Goal: Information Seeking & Learning: Learn about a topic

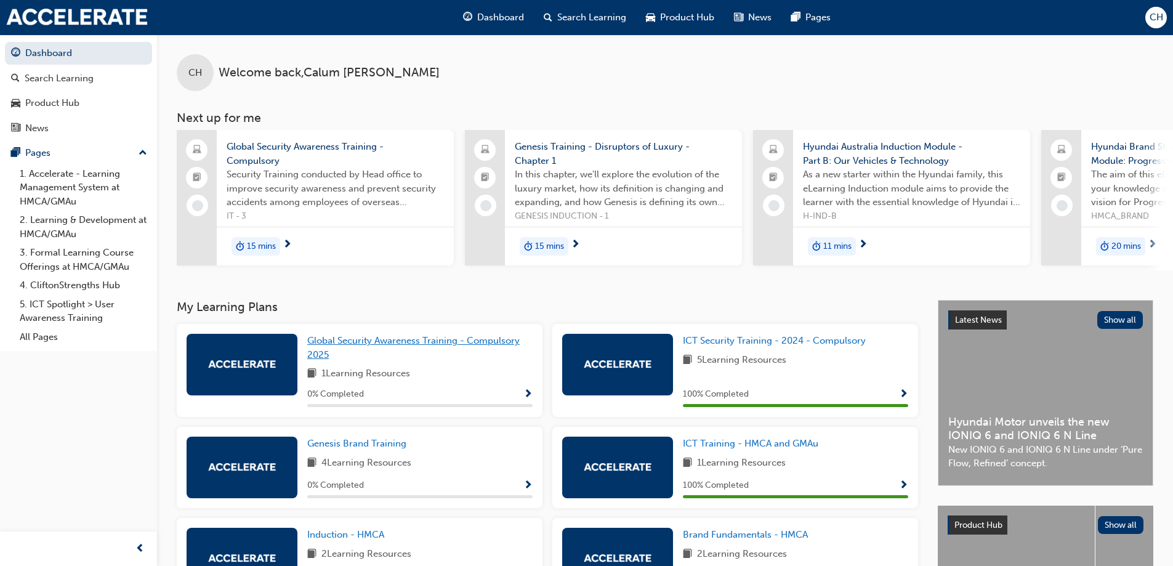
click at [369, 347] on span "Global Security Awareness Training - Compulsory 2025" at bounding box center [413, 347] width 212 height 25
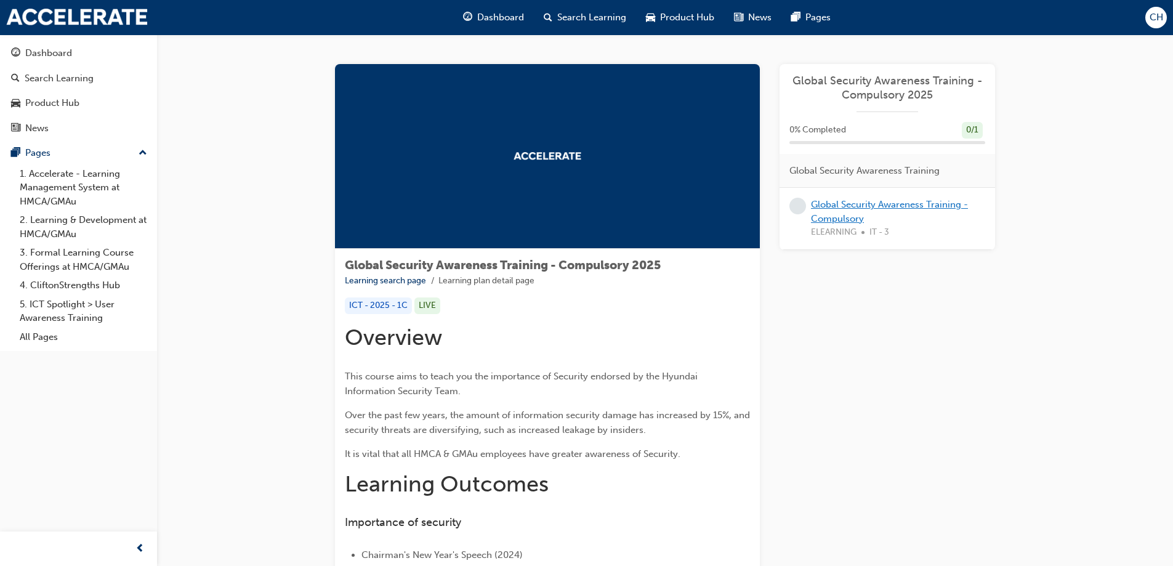
click at [829, 212] on link "Global Security Awareness Training - Compulsory" at bounding box center [889, 211] width 157 height 25
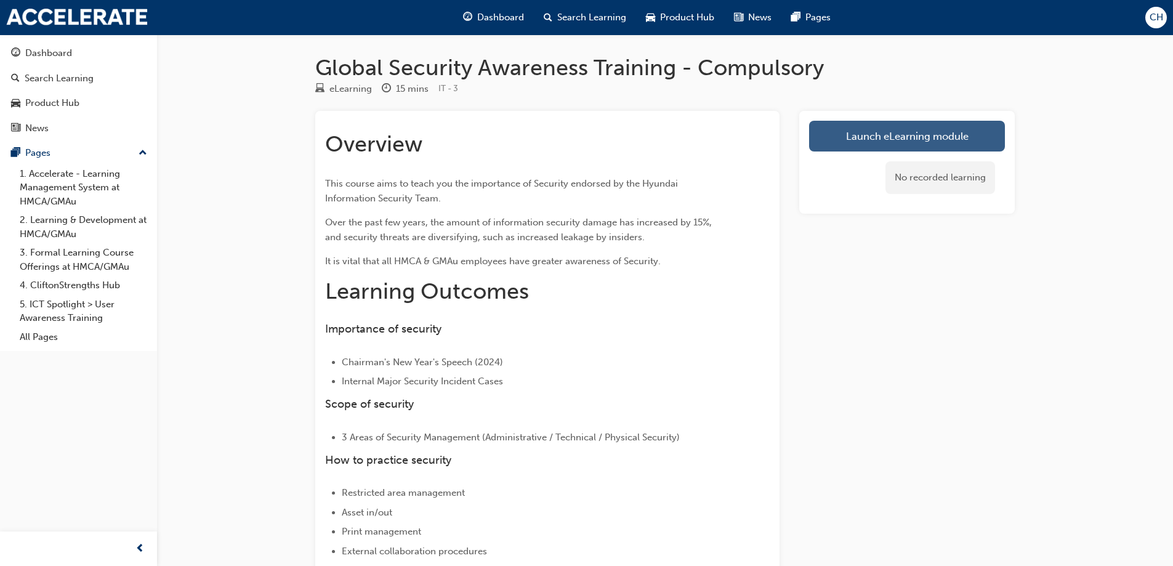
click at [866, 134] on link "Launch eLearning module" at bounding box center [907, 136] width 196 height 31
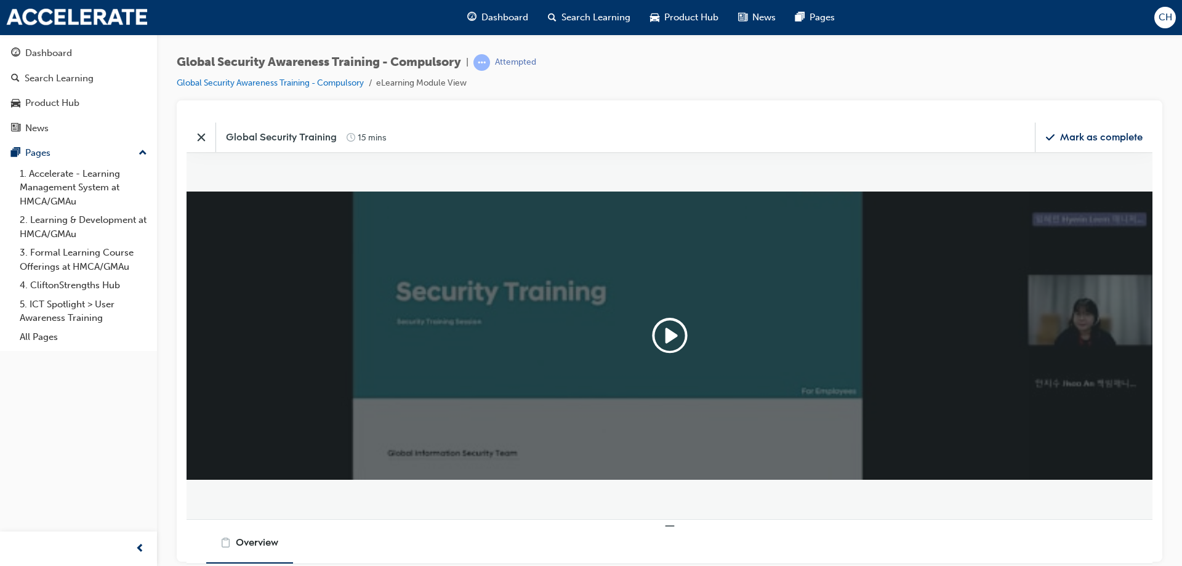
scroll to position [307, 985]
click at [663, 333] on icon "Play" at bounding box center [669, 334] width 39 height 39
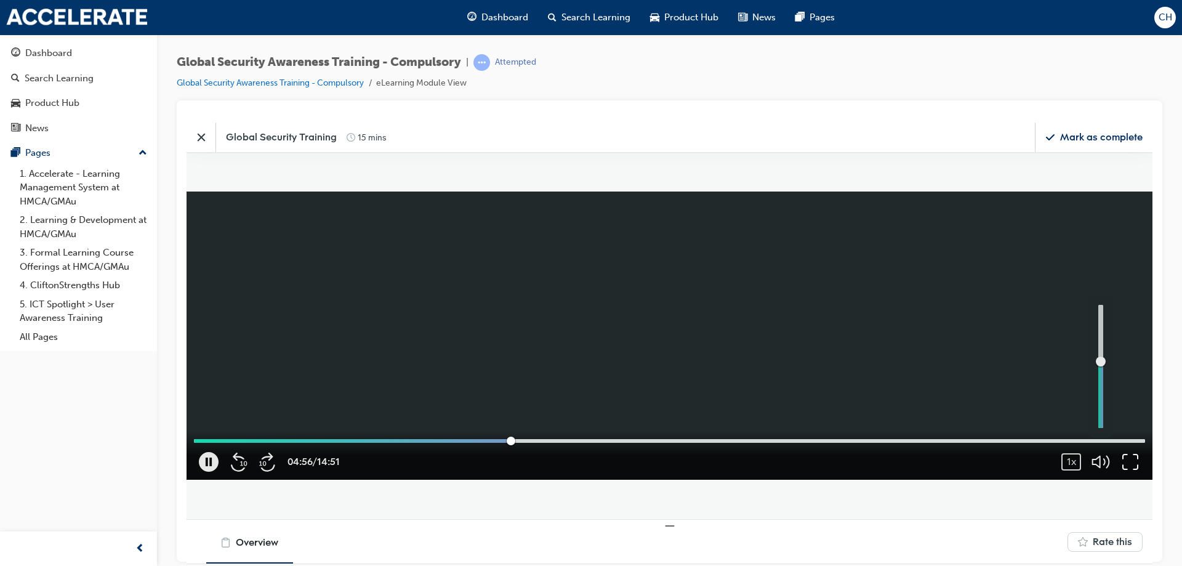
click at [1127, 461] on icon "button" at bounding box center [1131, 461] width 20 height 20
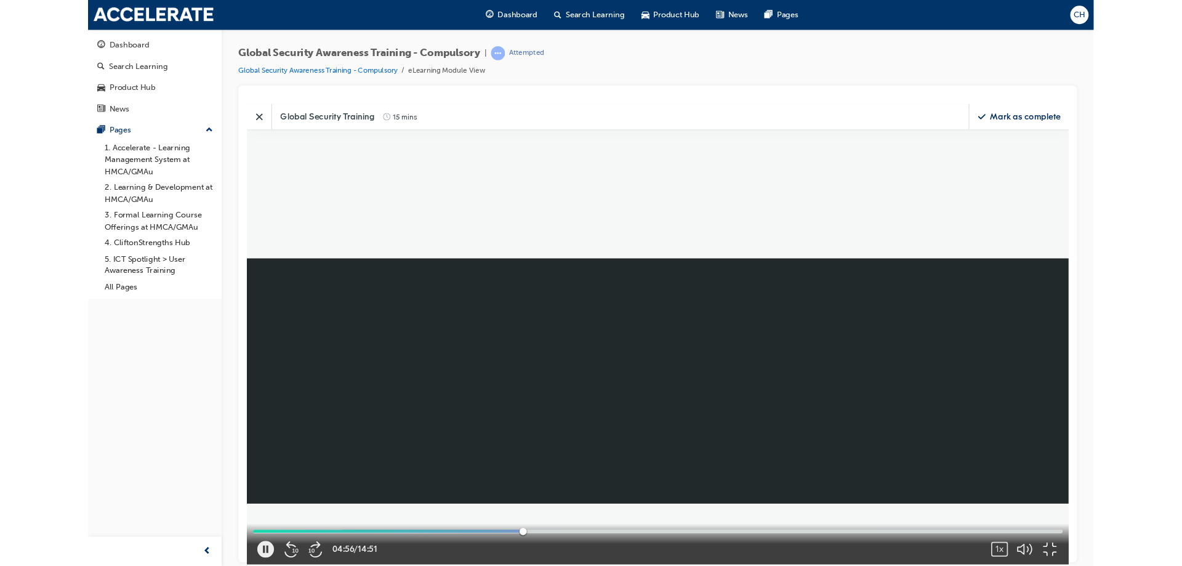
scroll to position [531, 1201]
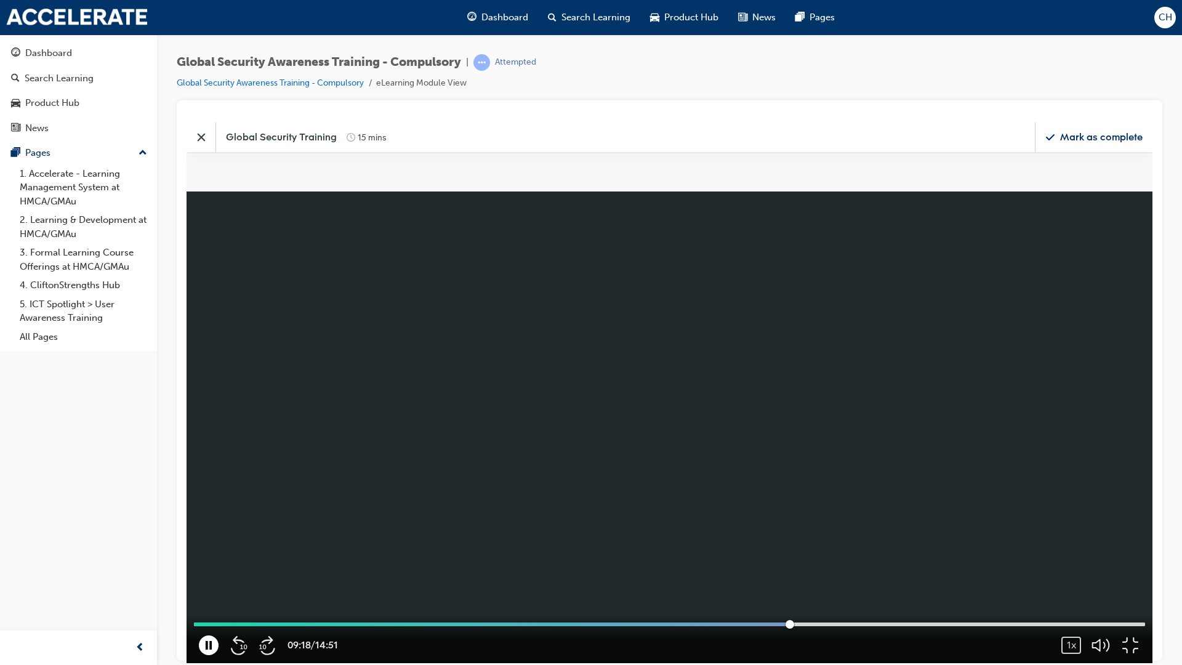
click at [207, 565] on icon "button" at bounding box center [209, 645] width 20 height 20
click at [196, 565] on div "09:18 / 14:51 1x 0.25 0.5 0.75 1 (Normal) 1.25 1.5 1.75 2" at bounding box center [670, 638] width 966 height 48
click at [209, 565] on icon "button" at bounding box center [209, 645] width 6 height 8
click at [1140, 565] on icon "button" at bounding box center [1131, 645] width 20 height 20
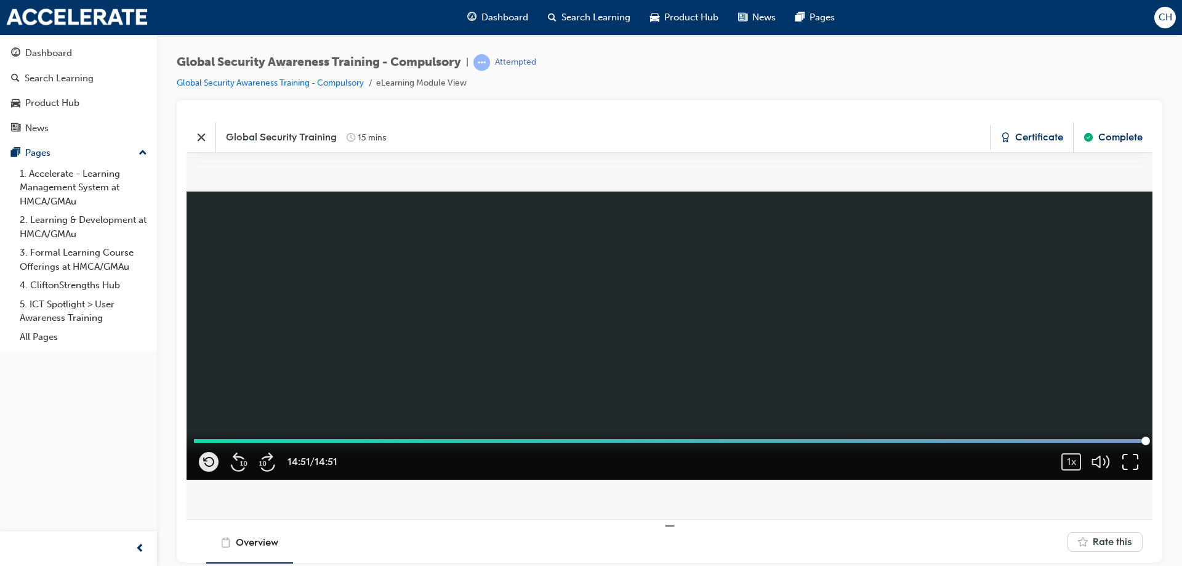
scroll to position [307, 985]
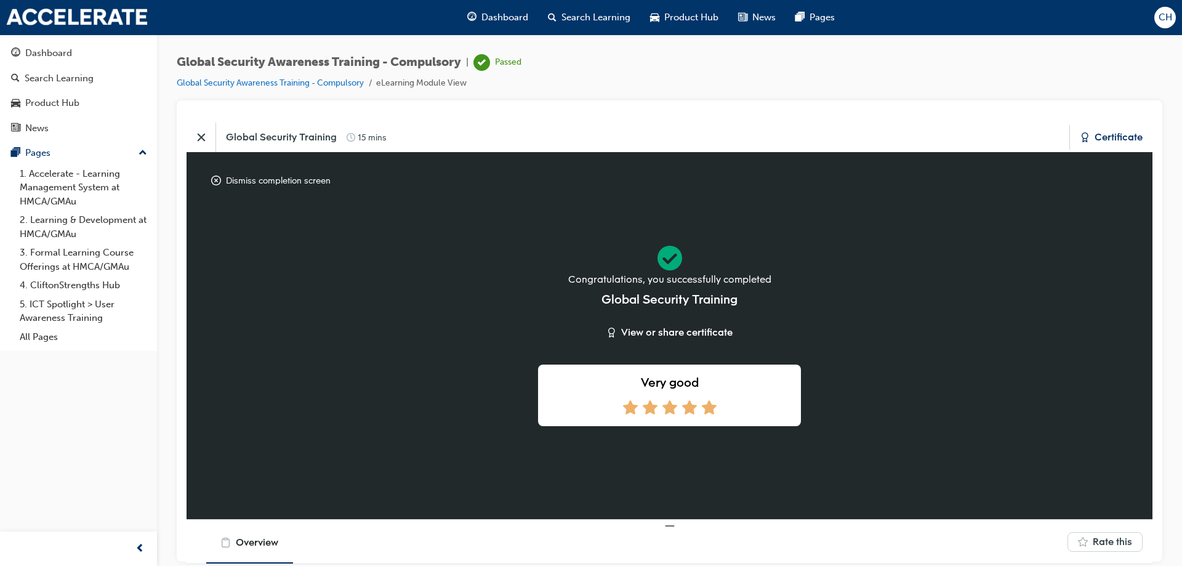
click at [702, 408] on icon at bounding box center [709, 407] width 15 height 14
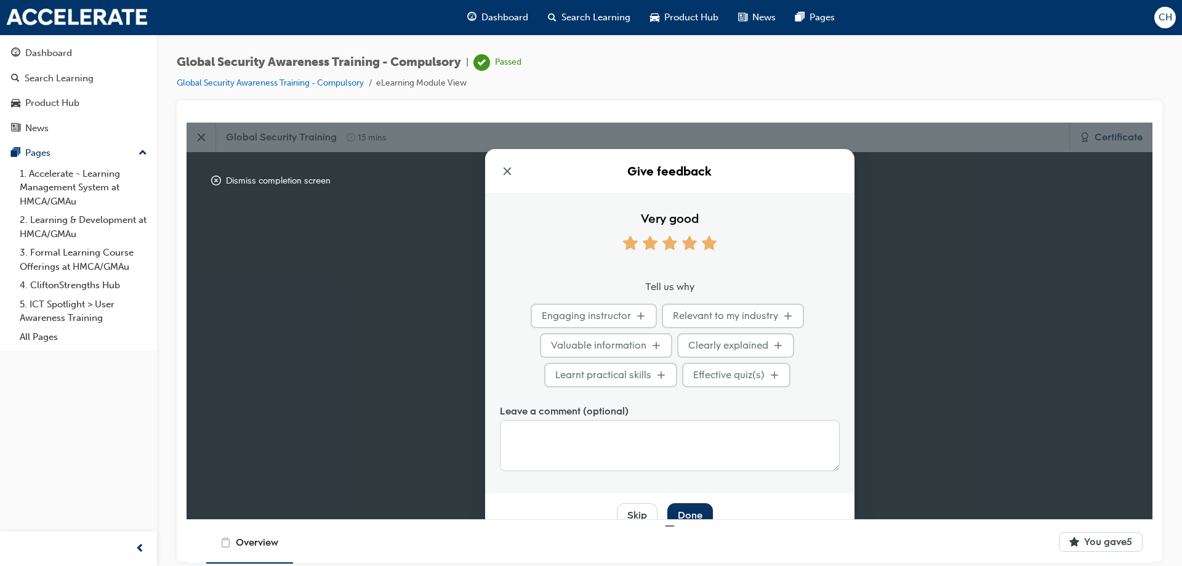
scroll to position [23, 0]
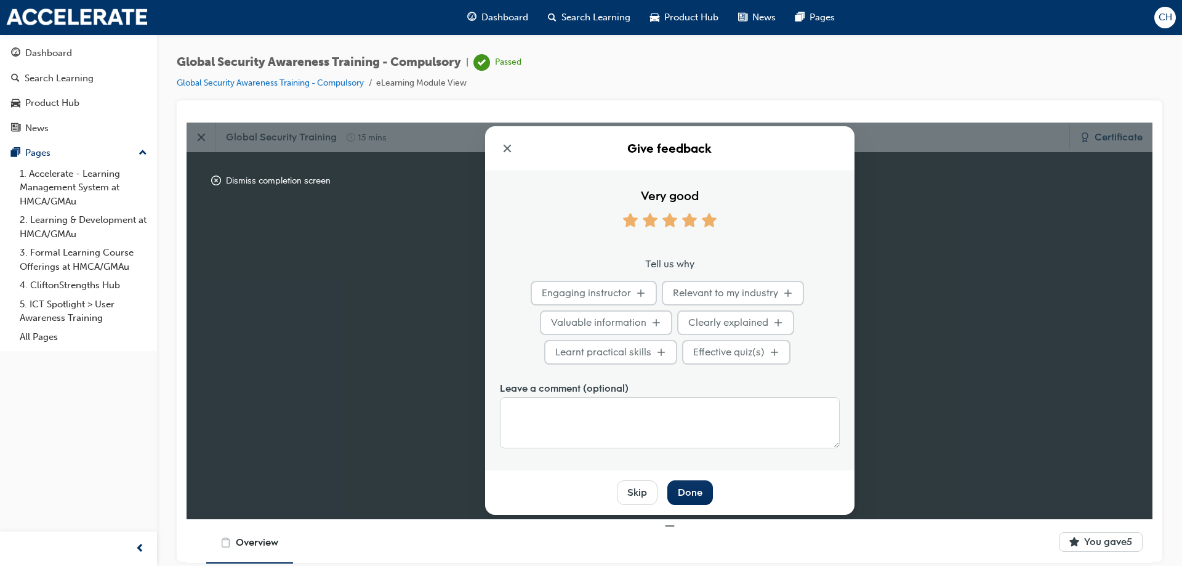
click at [619, 289] on span "Engaging instructor" at bounding box center [586, 292] width 89 height 14
click at [663, 288] on input "Engaging instructor" at bounding box center [667, 284] width 8 height 8
checkbox input "true"
click at [627, 322] on span "Valuable information" at bounding box center [598, 322] width 95 height 14
click at [663, 288] on input "Valuable information" at bounding box center [667, 284] width 8 height 8
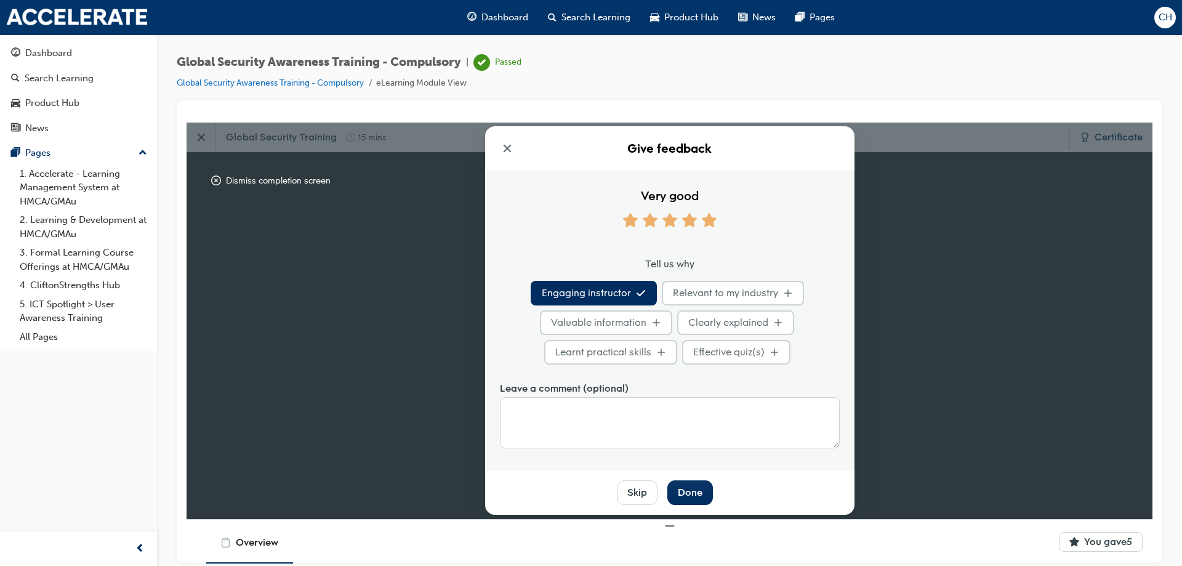
checkbox input "true"
click at [694, 487] on div "Done" at bounding box center [690, 492] width 25 height 14
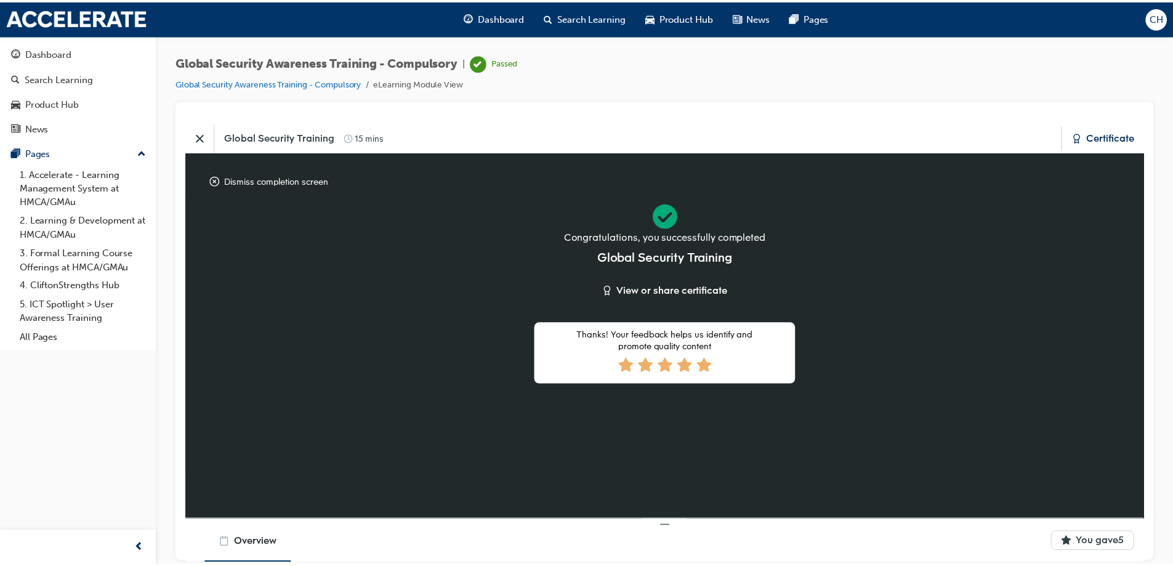
scroll to position [63, 0]
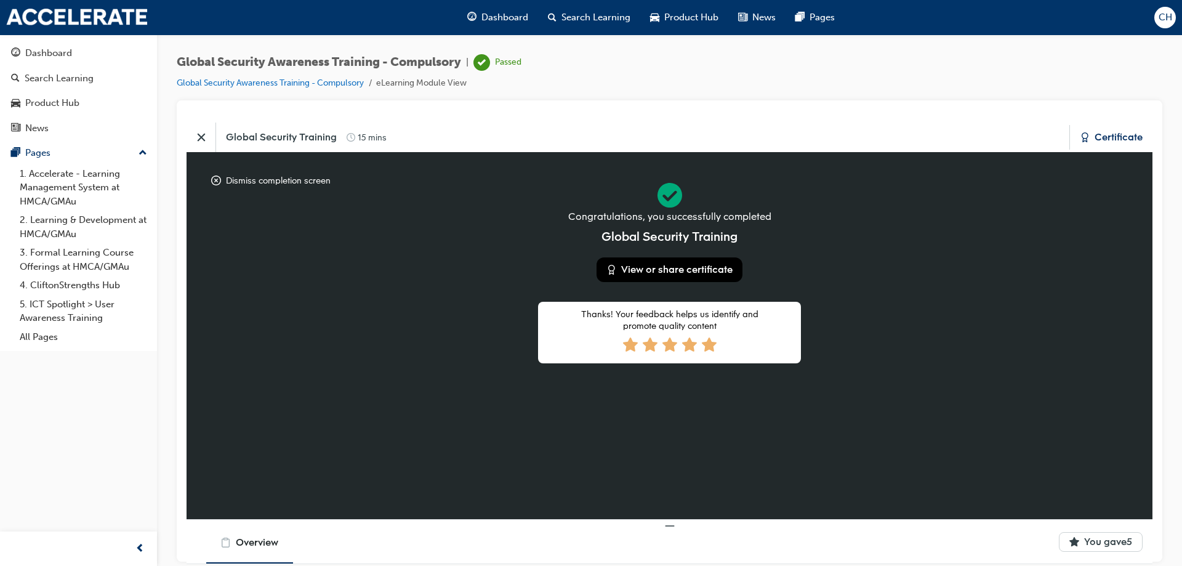
click at [669, 262] on div "View or share certificate" at bounding box center [676, 269] width 111 height 14
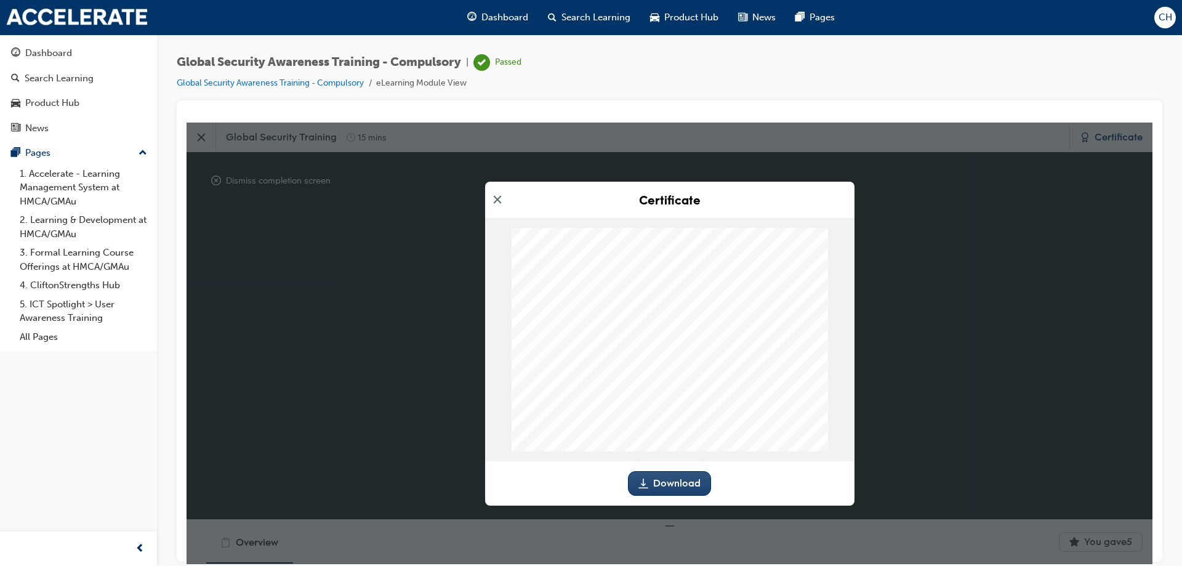
click at [668, 491] on link "Download" at bounding box center [669, 482] width 83 height 25
click at [502, 203] on icon "Close modal" at bounding box center [497, 199] width 12 height 12
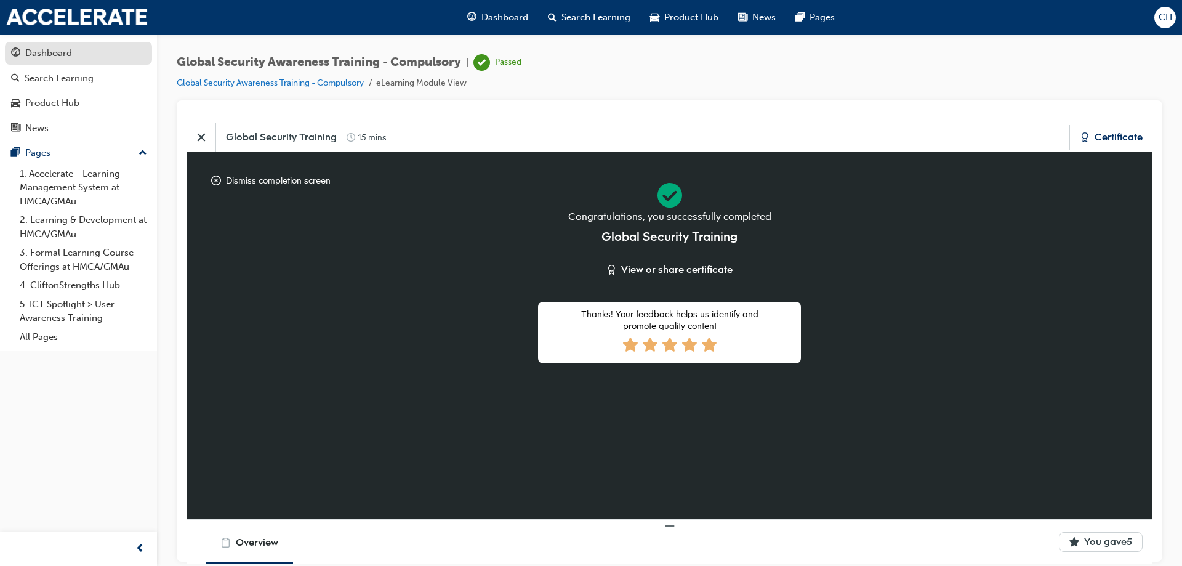
click at [42, 50] on div "Dashboard" at bounding box center [48, 53] width 47 height 14
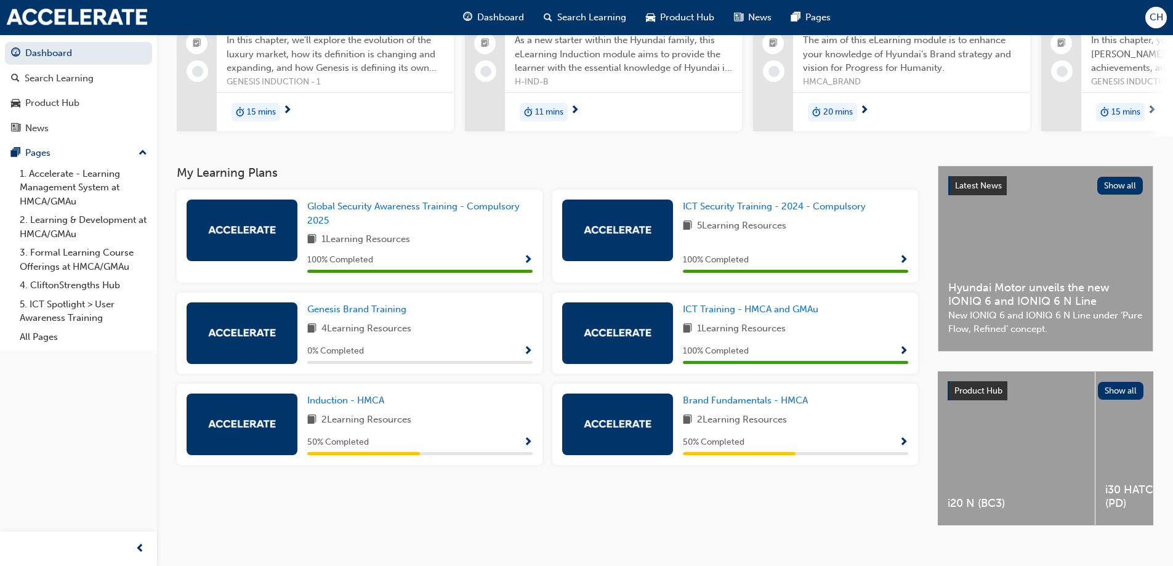
scroll to position [156, 0]
